Goal: Task Accomplishment & Management: Use online tool/utility

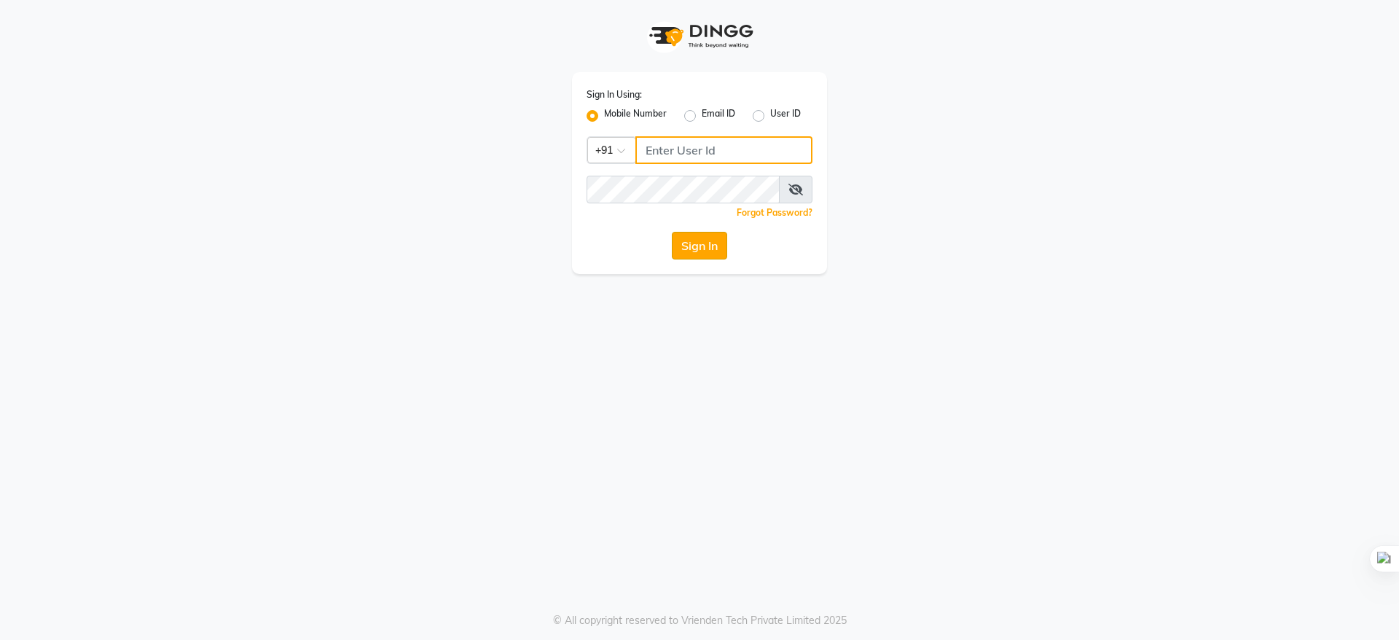
type input "9289961179"
click at [692, 251] on button "Sign In" at bounding box center [699, 246] width 55 height 28
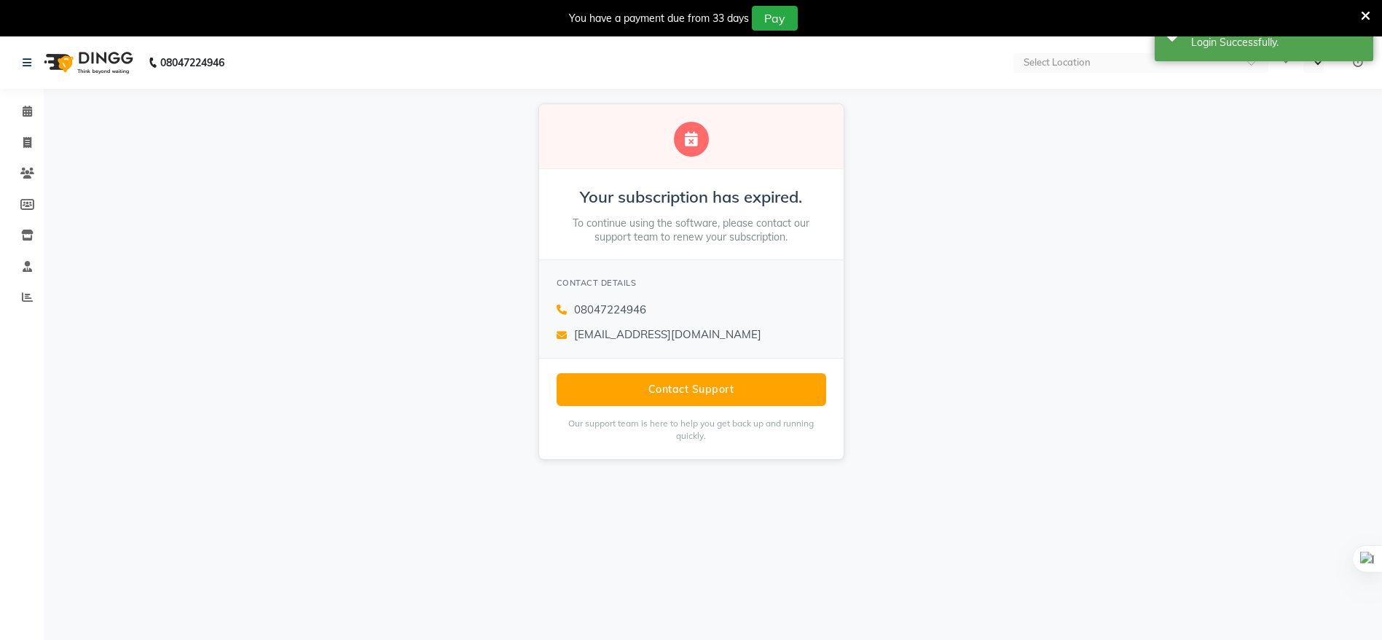
select select "en"
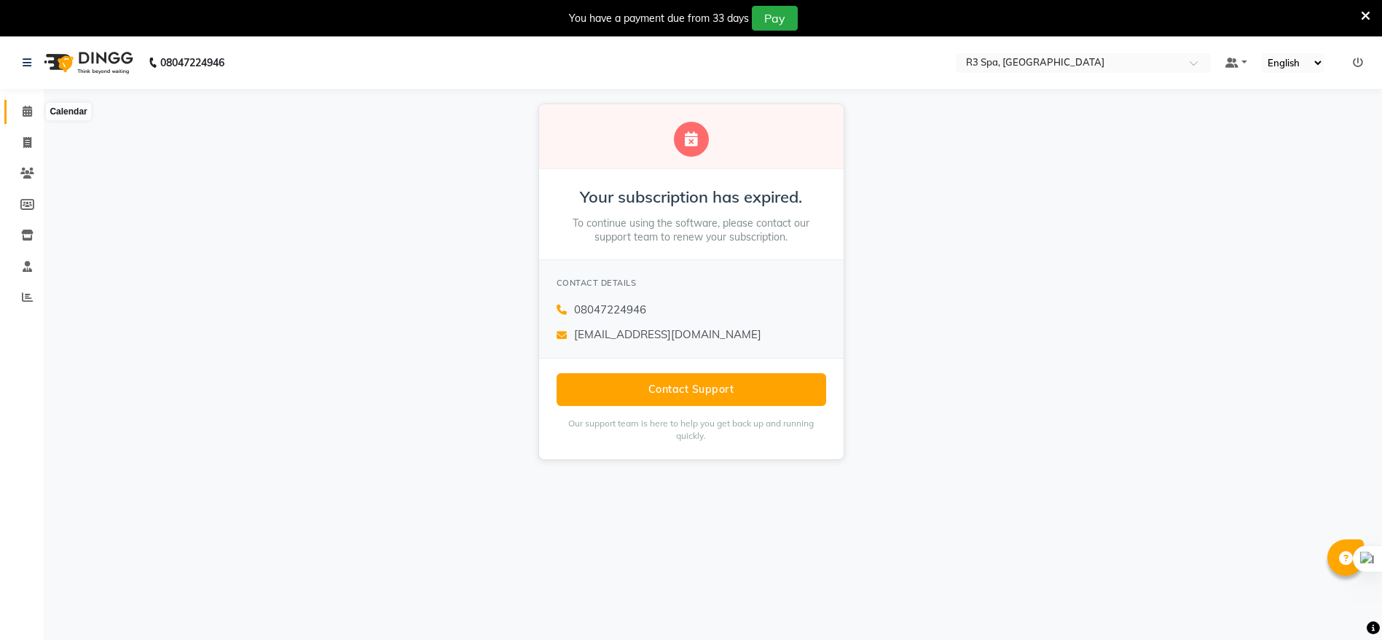
click at [23, 107] on icon at bounding box center [27, 111] width 9 height 11
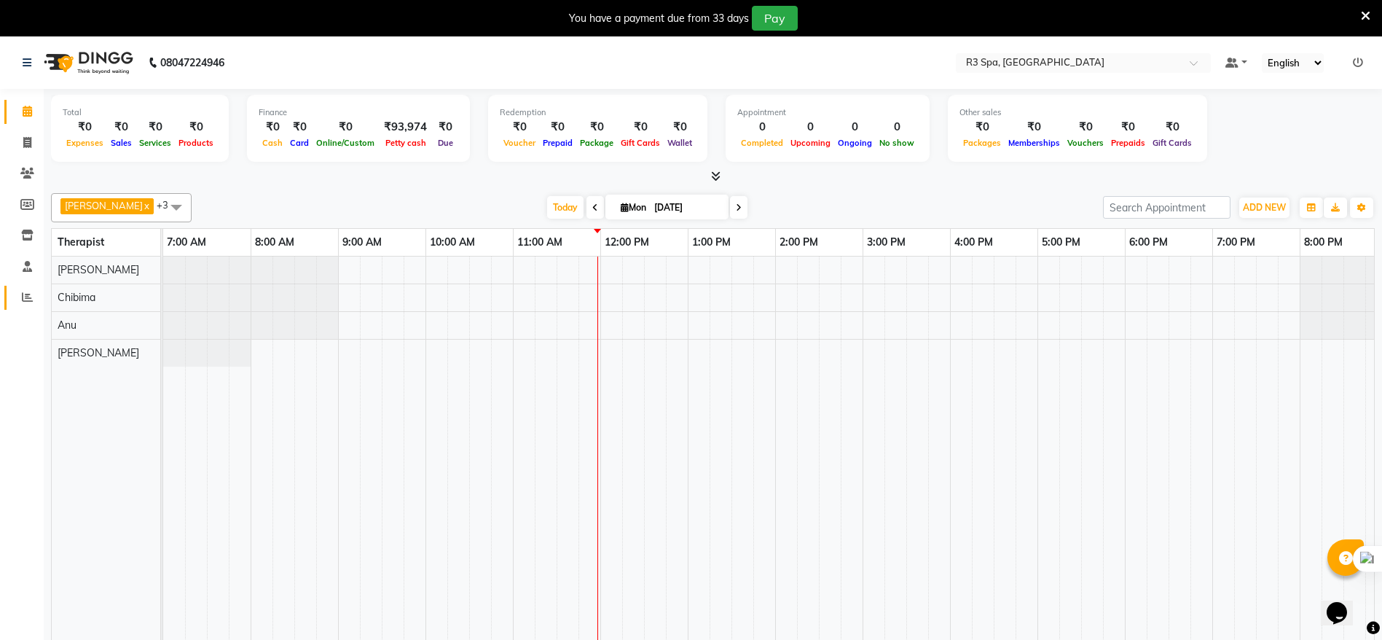
click at [26, 287] on link "Reports" at bounding box center [21, 298] width 35 height 24
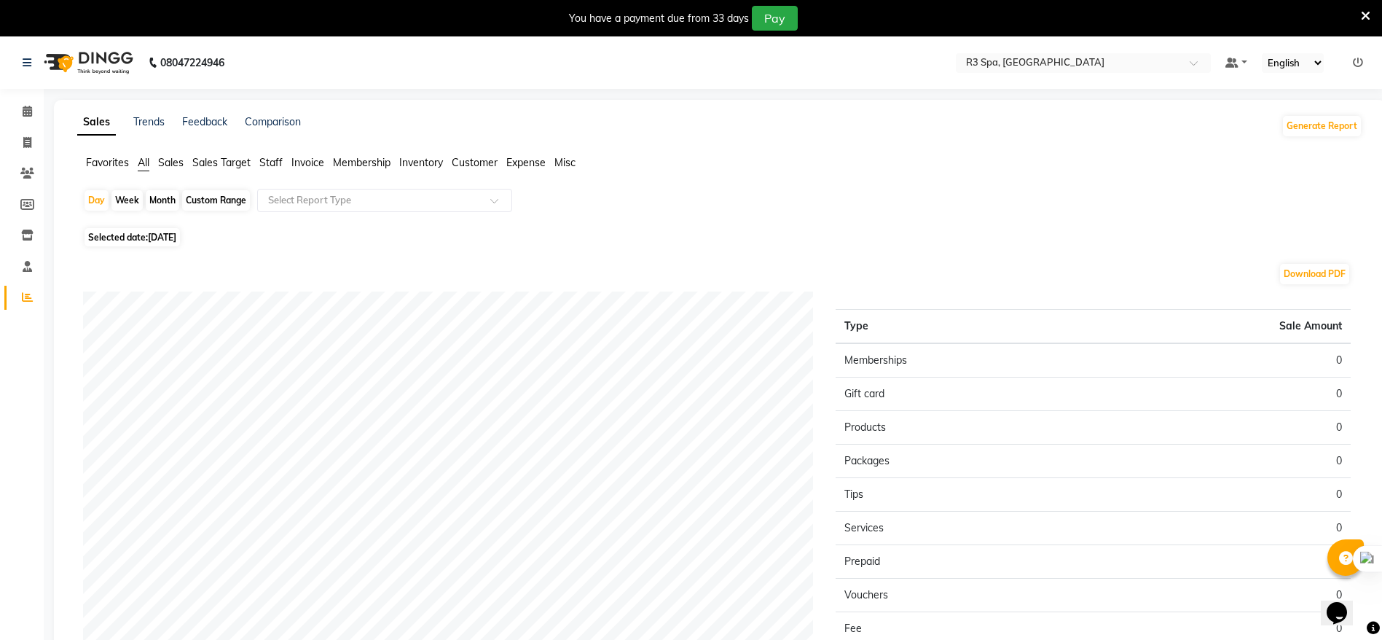
click at [158, 195] on div "Month" at bounding box center [163, 200] width 34 height 20
select select "9"
select select "2025"
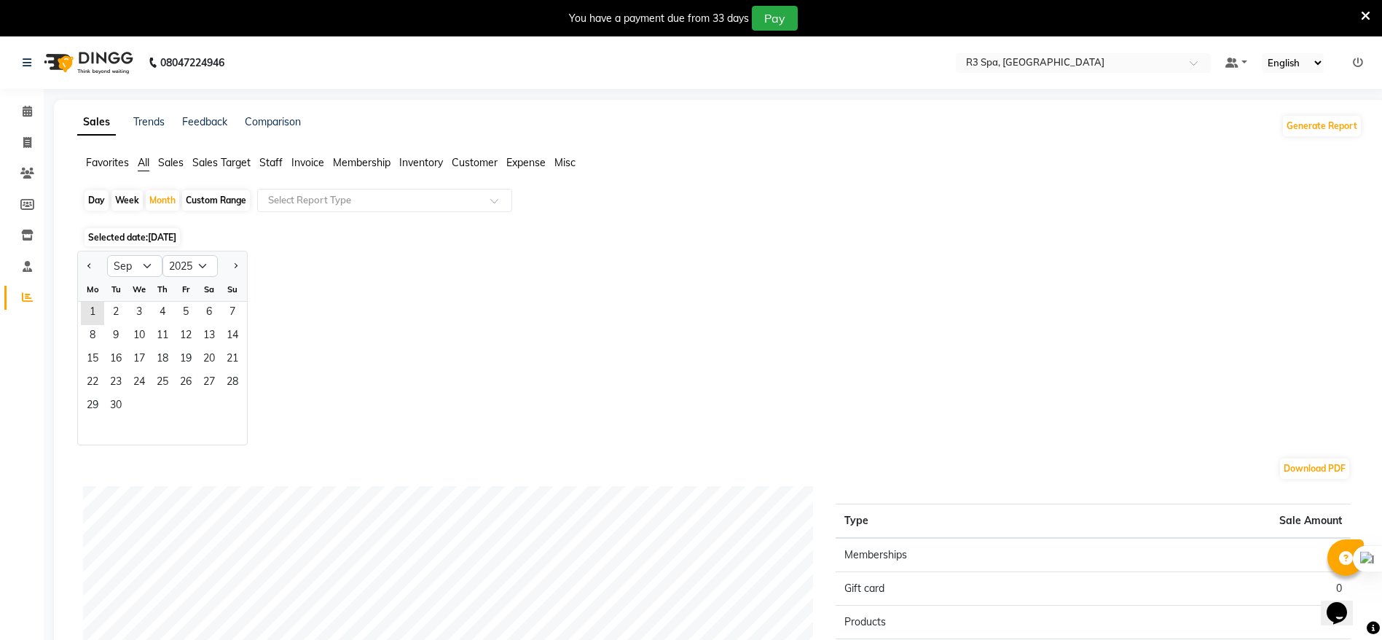
click at [311, 160] on span "Invoice" at bounding box center [308, 162] width 33 height 13
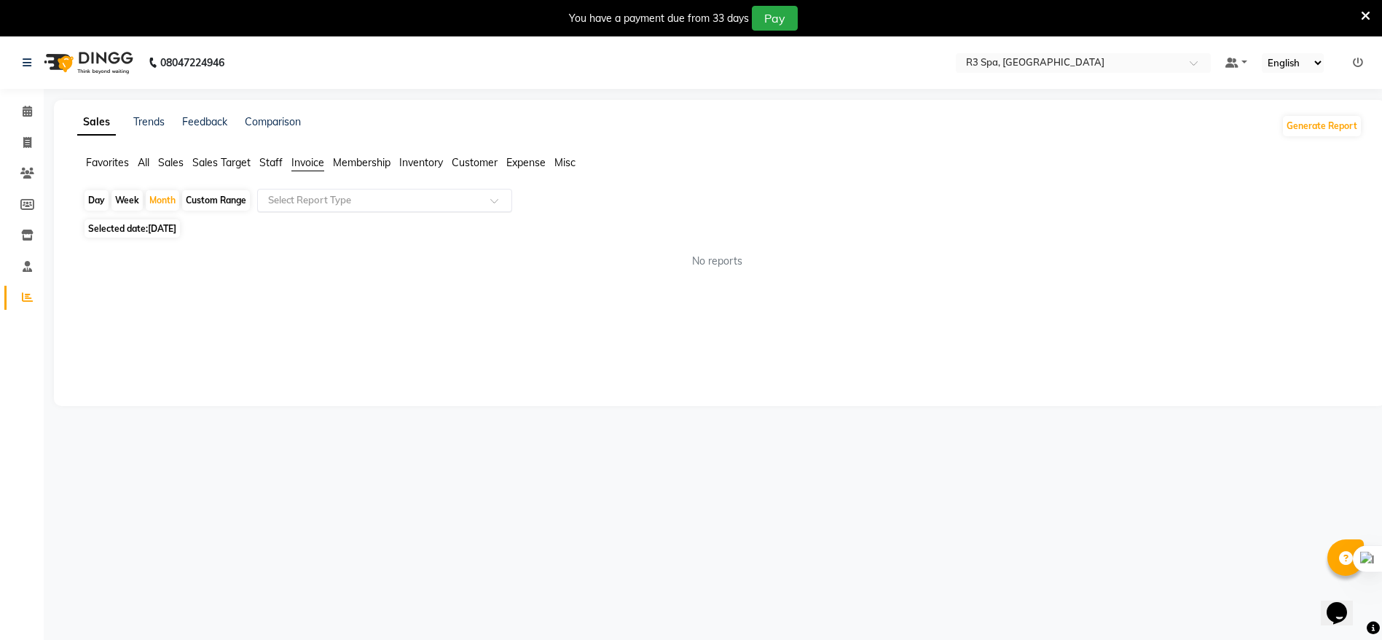
click at [489, 201] on div at bounding box center [385, 200] width 254 height 15
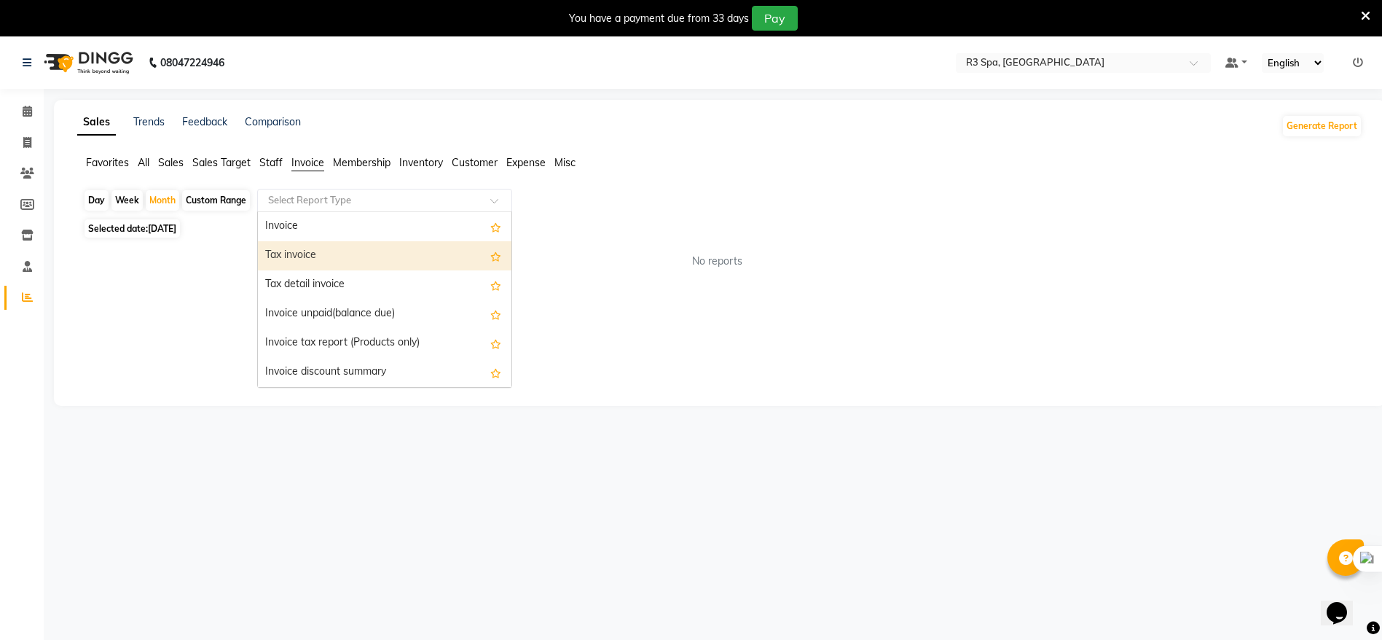
click at [398, 259] on div "Tax invoice" at bounding box center [385, 255] width 254 height 29
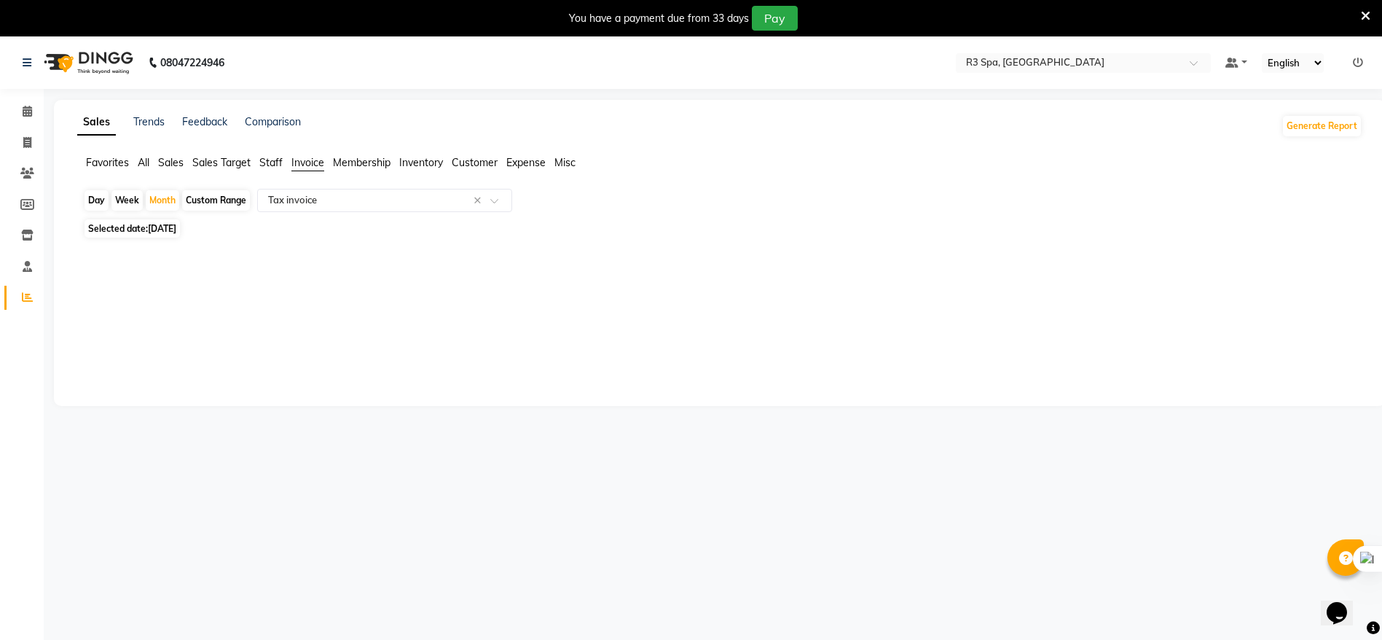
click at [158, 232] on span "[DATE]" at bounding box center [162, 228] width 28 height 11
select select "9"
select select "2025"
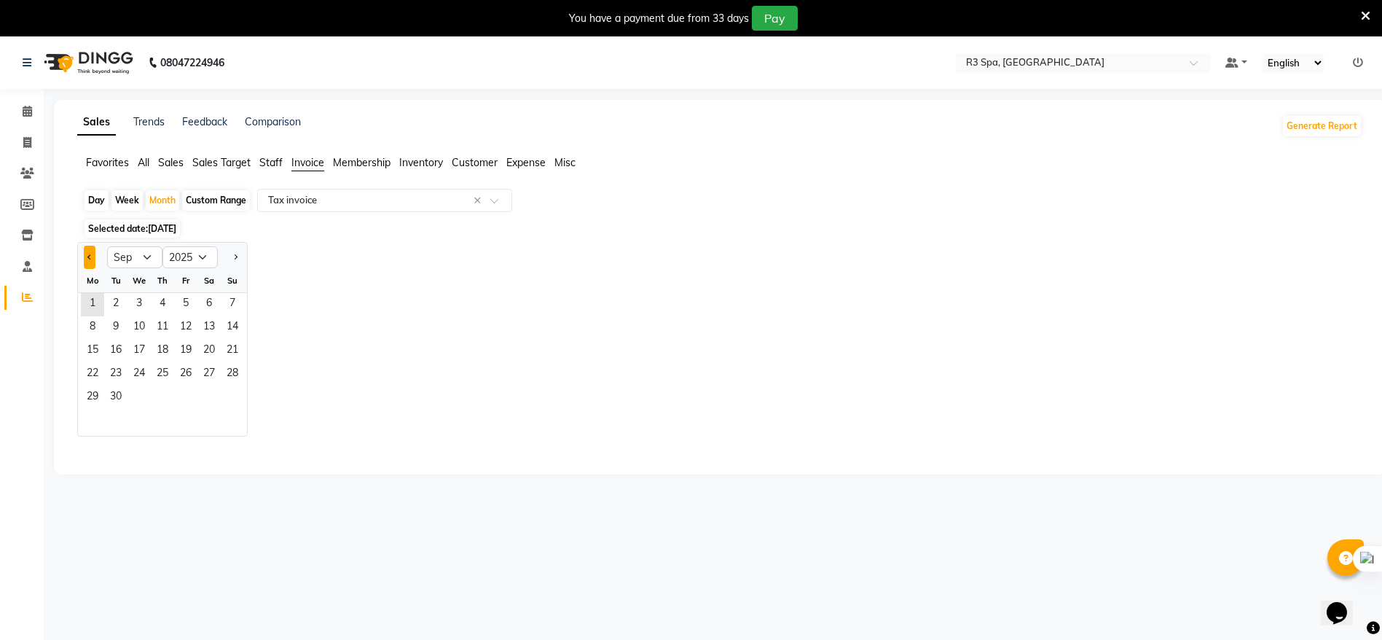
click at [91, 255] on span "Previous month" at bounding box center [89, 256] width 5 height 5
select select "8"
click at [184, 310] on span "1" at bounding box center [185, 304] width 23 height 23
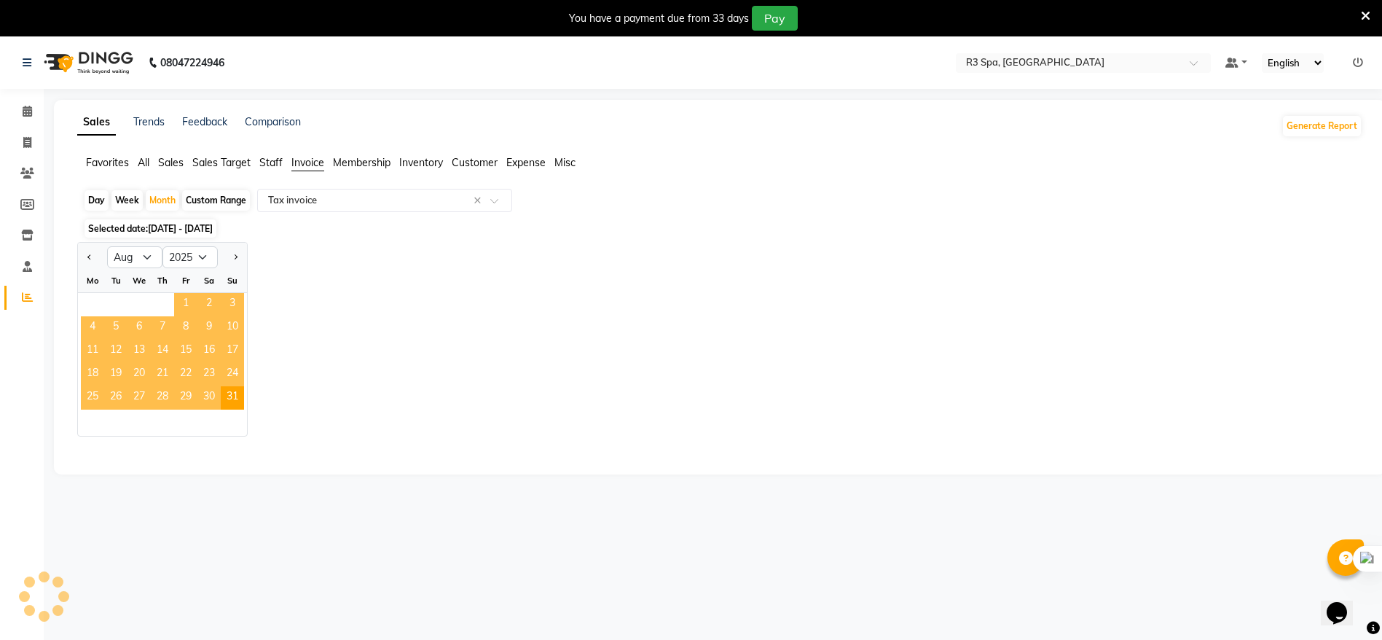
select select "full_report"
select select "csv"
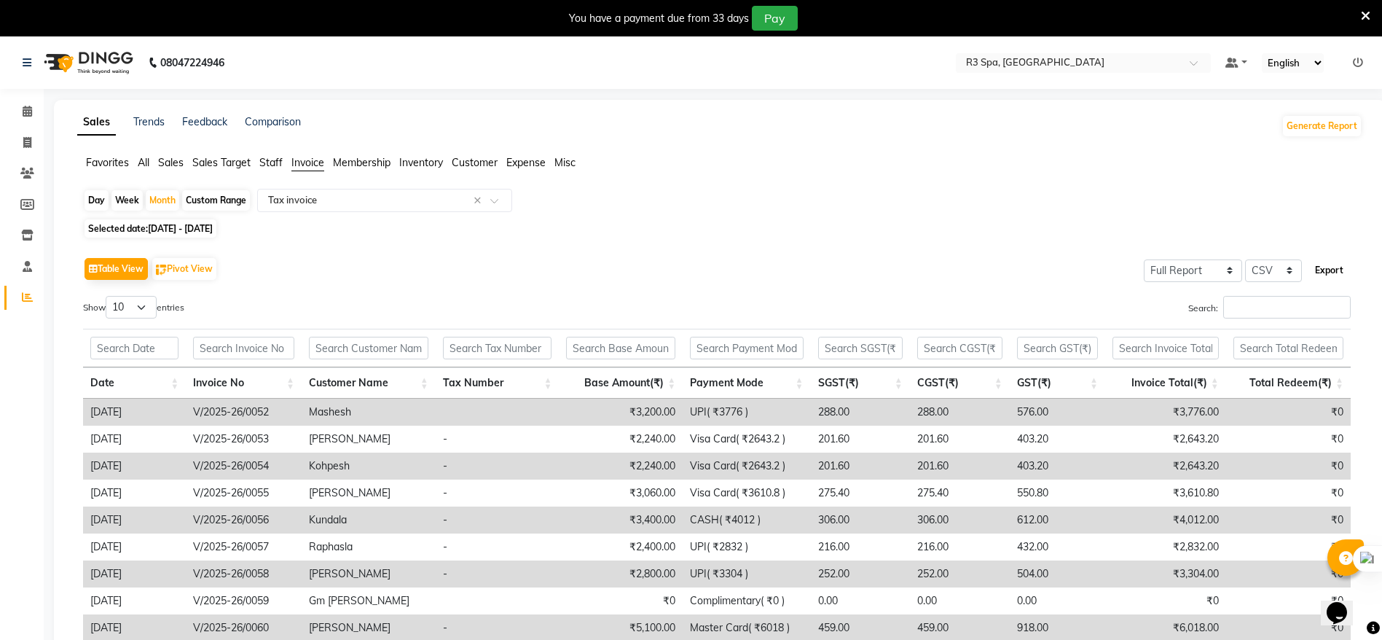
click at [1331, 273] on button "Export" at bounding box center [1330, 270] width 40 height 25
